Goal: Task Accomplishment & Management: Use online tool/utility

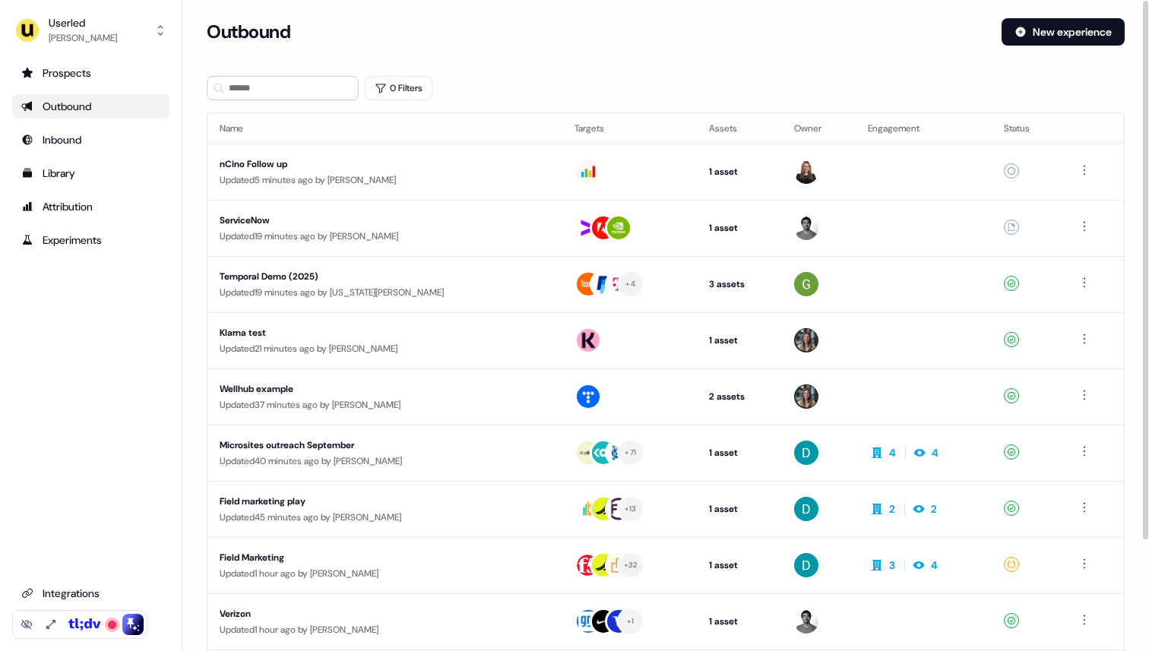
click at [441, 52] on div "Outbound New experience" at bounding box center [666, 41] width 918 height 46
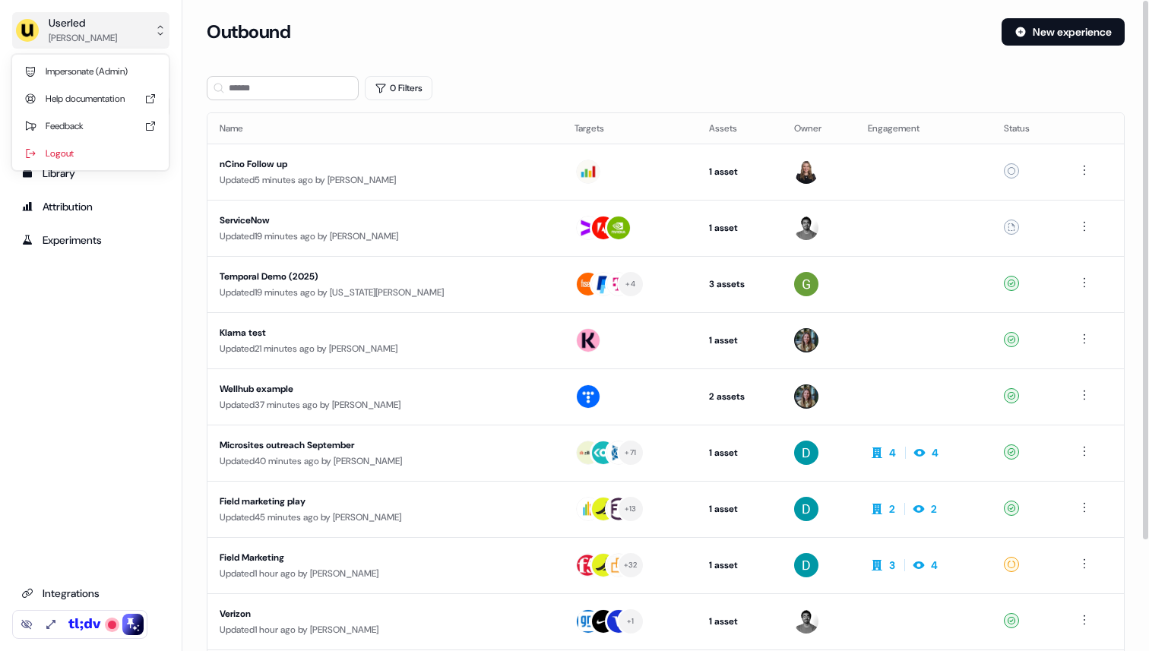
click at [81, 36] on div "[PERSON_NAME]" at bounding box center [83, 37] width 68 height 15
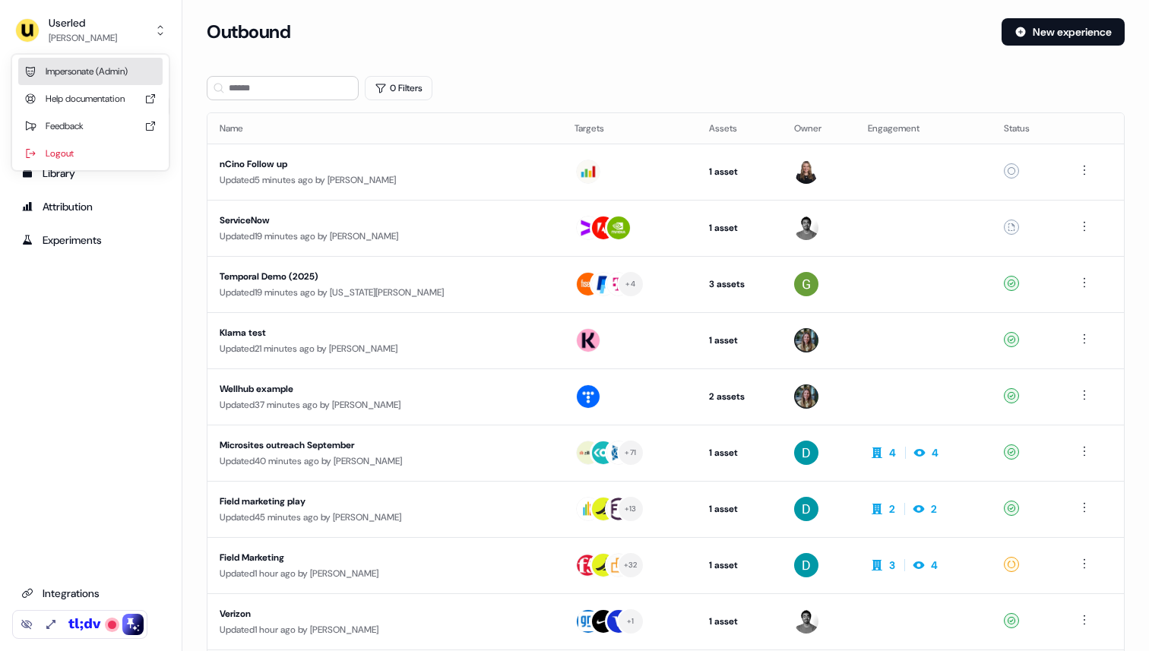
click at [87, 64] on div "Impersonate (Admin)" at bounding box center [90, 71] width 144 height 27
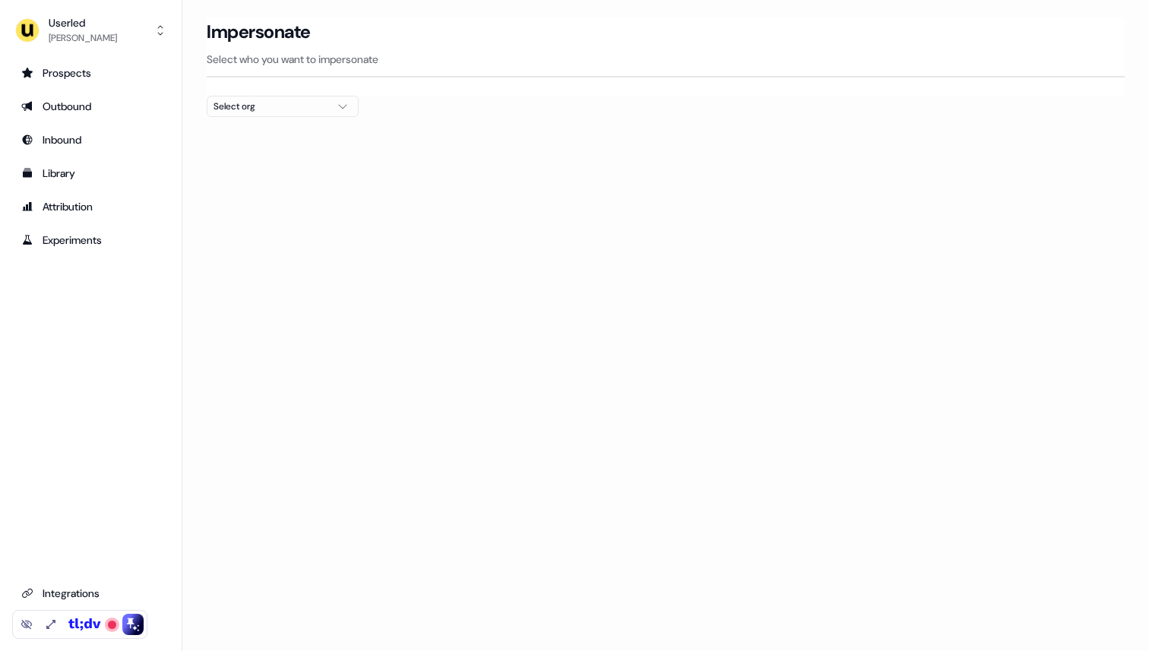
click at [236, 101] on div "Select org" at bounding box center [271, 106] width 114 height 15
type input "****"
click at [250, 160] on div "Beavr" at bounding box center [282, 161] width 150 height 24
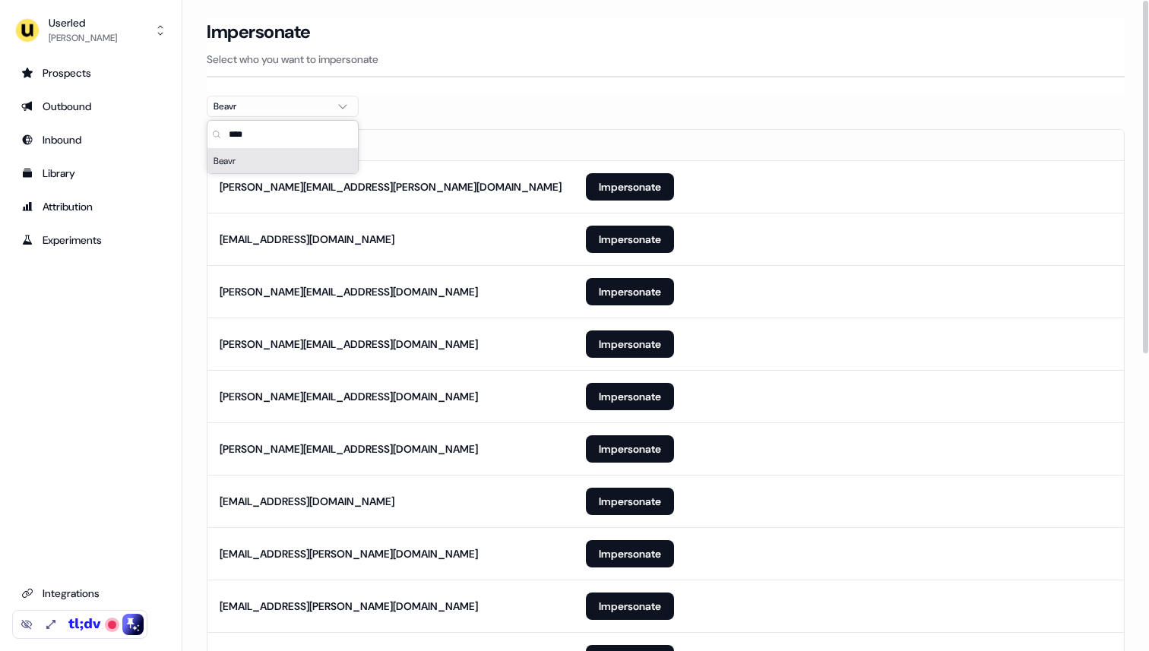
click at [535, 106] on section "Loading... Impersonate Select who you want to impersonate Beavr Email [PERSON_N…" at bounding box center [665, 609] width 967 height 1182
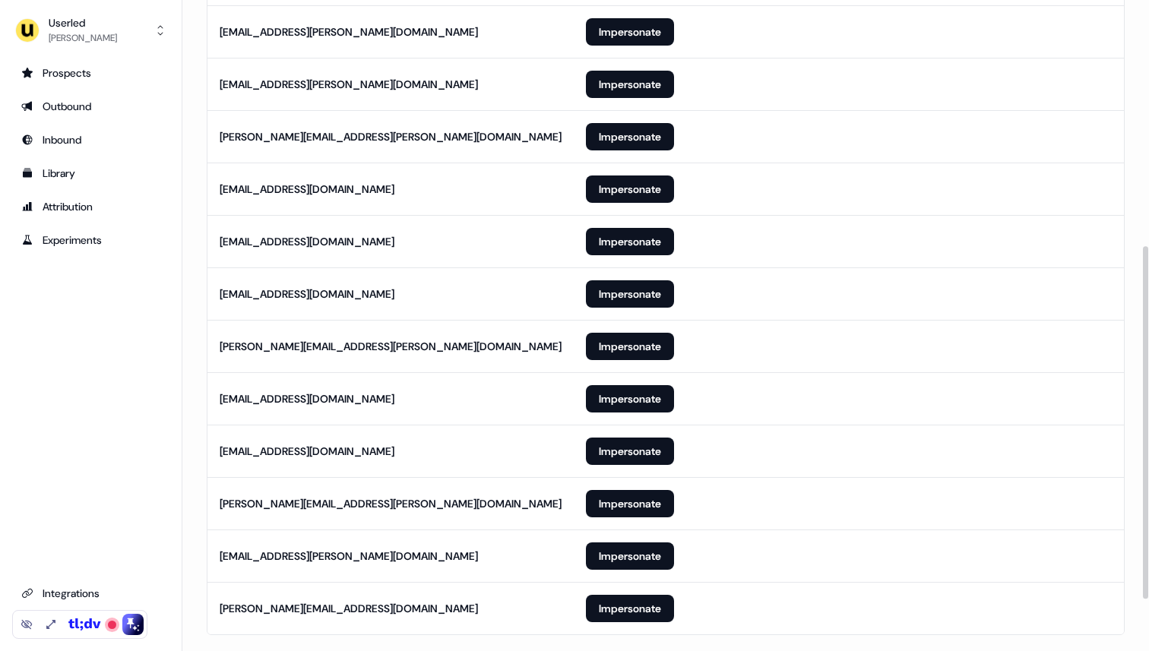
scroll to position [548, 0]
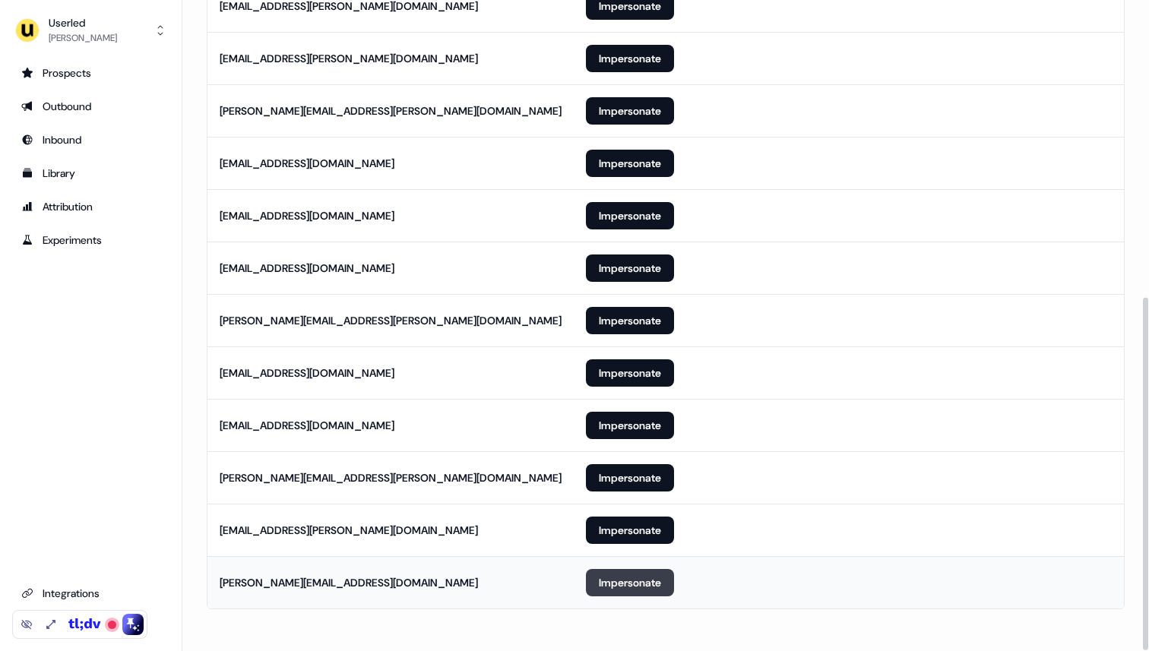
click at [612, 584] on button "Impersonate" at bounding box center [630, 582] width 88 height 27
